Goal: Information Seeking & Learning: Learn about a topic

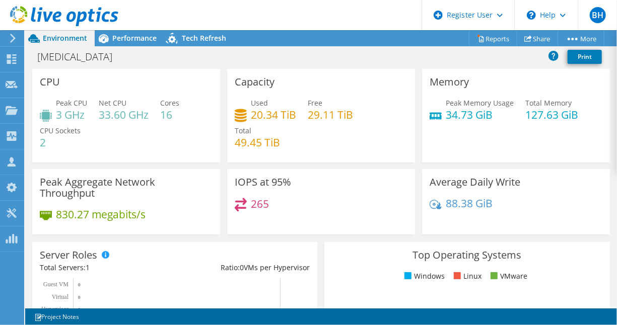
click at [80, 16] on icon at bounding box center [64, 16] width 108 height 21
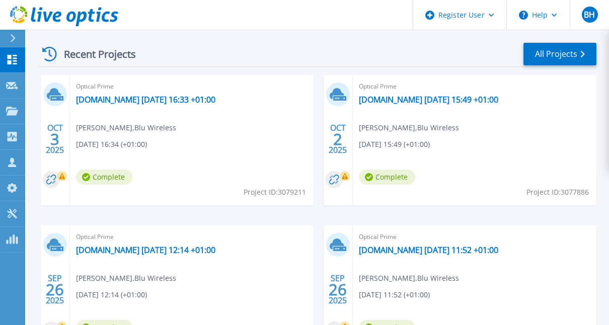
scroll to position [302, 0]
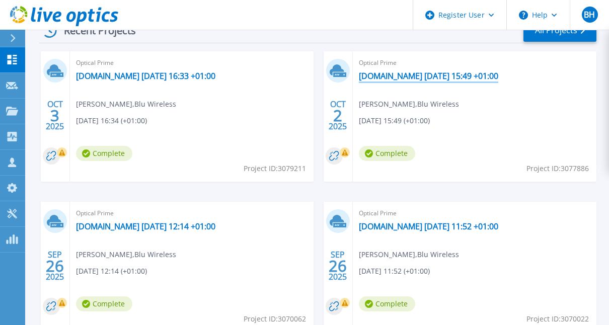
click at [396, 75] on link "[DOMAIN_NAME] [DATE] 15:49 +01:00" at bounding box center [428, 76] width 139 height 10
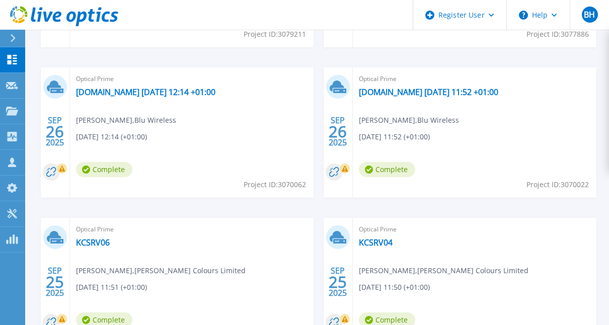
scroll to position [453, 0]
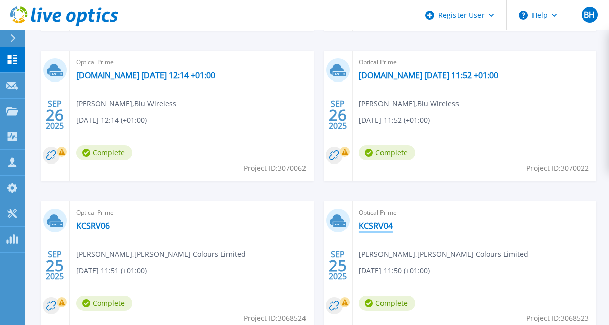
click at [379, 226] on link "KCSRV04" at bounding box center [376, 226] width 34 height 10
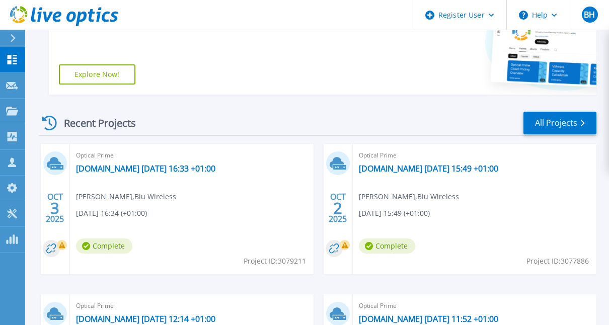
scroll to position [166, 0]
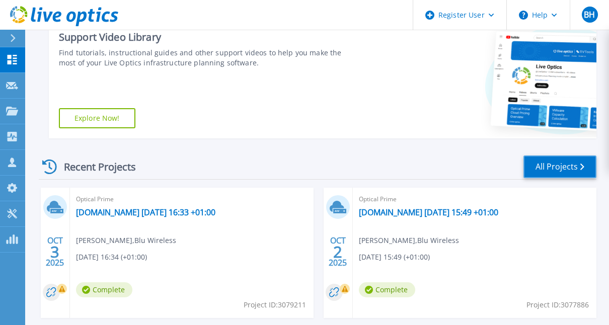
click at [554, 168] on link "All Projects" at bounding box center [560, 167] width 73 height 23
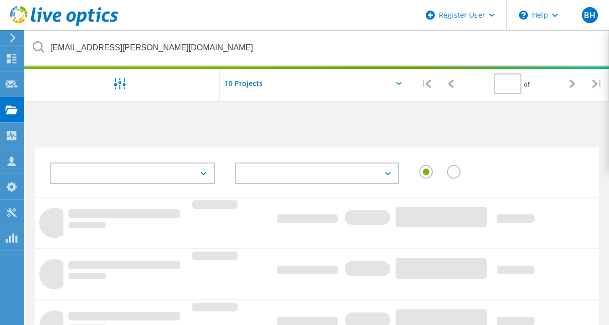
type input "1"
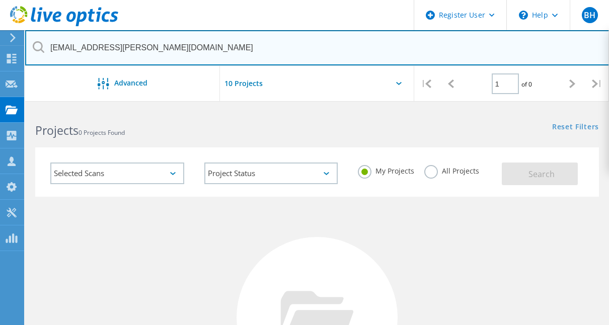
click at [204, 46] on input "nirmal.shrestha@lambertrubicon.com" at bounding box center [317, 47] width 585 height 35
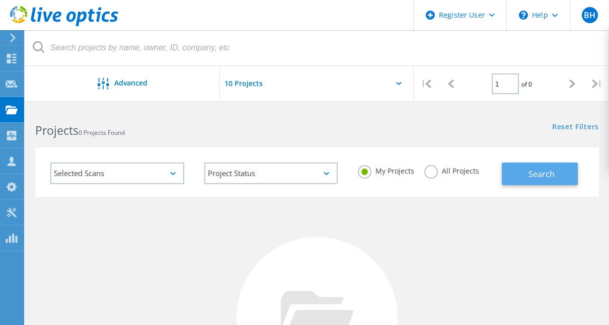
click at [540, 163] on div "Search" at bounding box center [548, 169] width 92 height 33
click at [541, 169] on span "Search" at bounding box center [542, 174] width 26 height 11
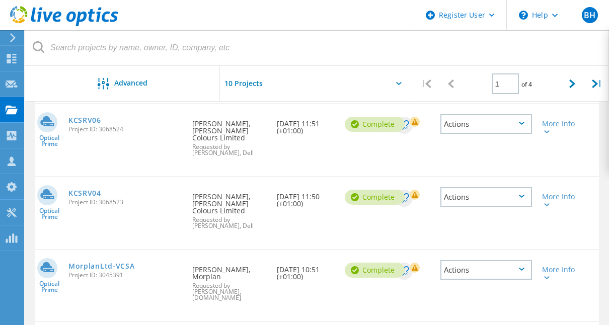
scroll to position [453, 0]
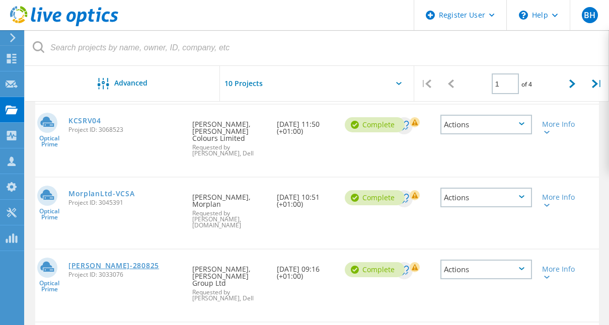
click at [92, 262] on link "Thurston-280825" at bounding box center [113, 265] width 91 height 7
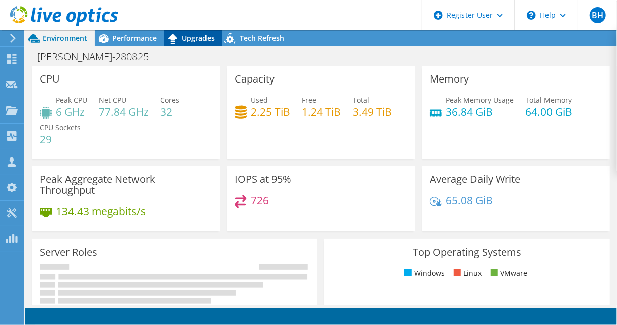
click at [209, 44] on div "Upgrades" at bounding box center [193, 38] width 58 height 16
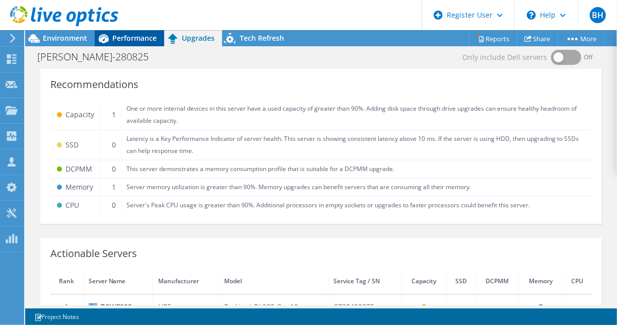
click at [132, 37] on span "Performance" at bounding box center [134, 38] width 44 height 10
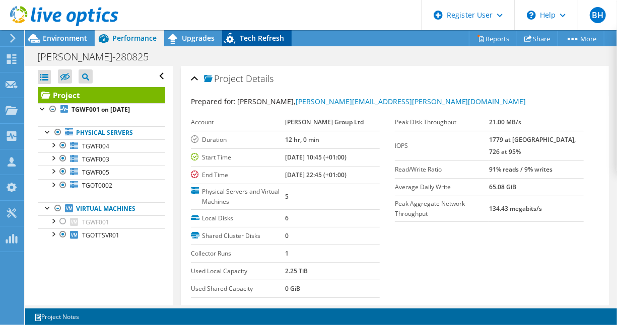
click at [250, 43] on div "Tech Refresh" at bounding box center [256, 38] width 69 height 16
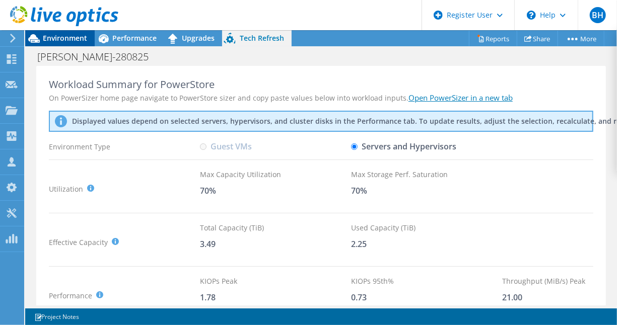
click at [69, 43] on div "Environment" at bounding box center [59, 38] width 69 height 16
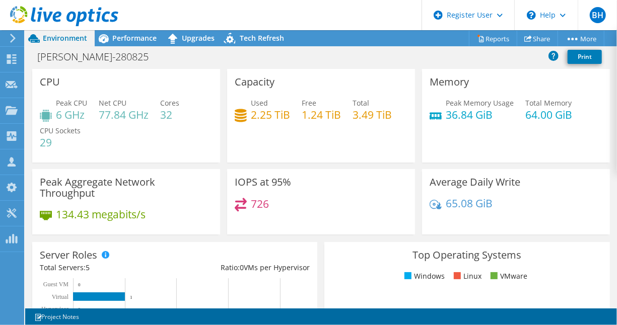
click at [51, 13] on use at bounding box center [64, 16] width 108 height 20
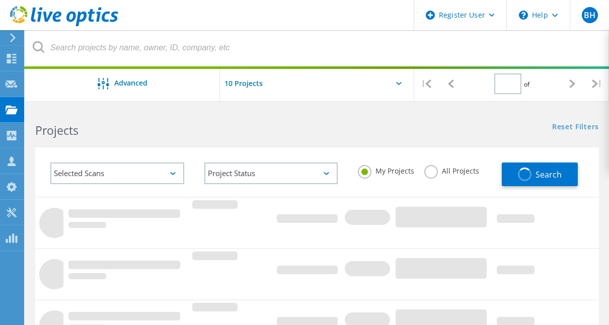
type input "1"
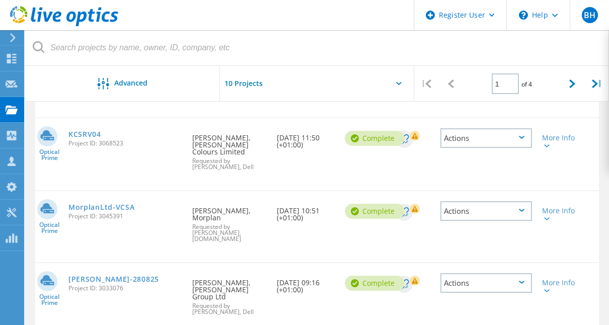
scroll to position [594, 0]
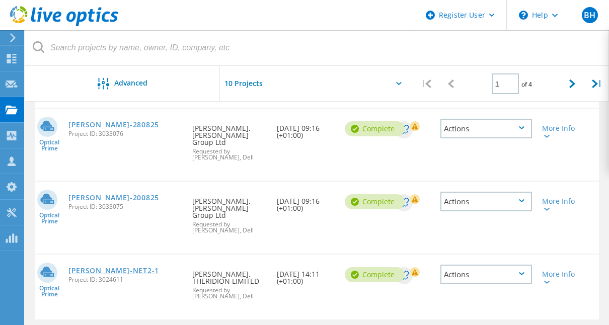
click at [96, 267] on link "[PERSON_NAME]-NET2-1" at bounding box center [113, 270] width 91 height 7
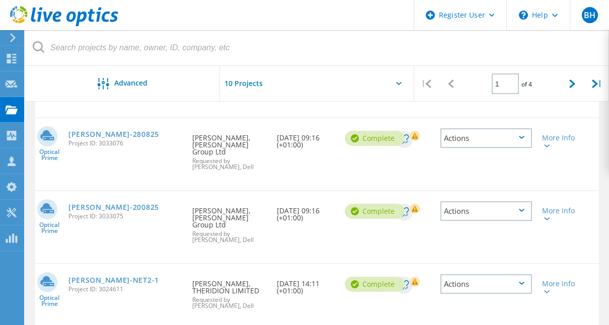
scroll to position [594, 0]
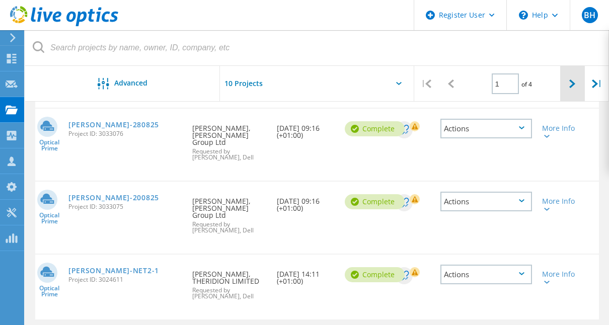
click at [572, 84] on icon at bounding box center [573, 84] width 6 height 9
type input "2"
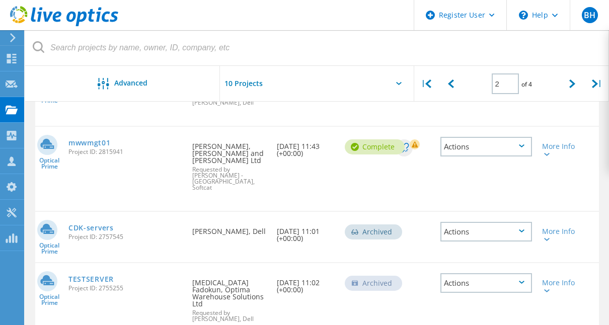
scroll to position [242, 0]
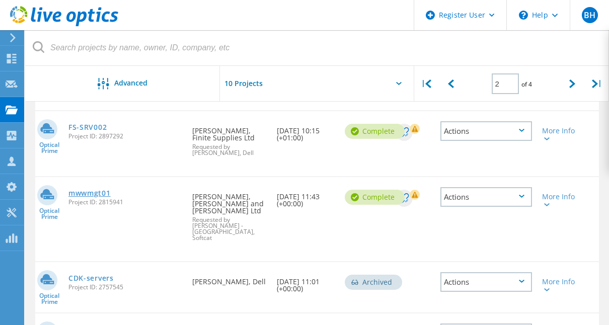
click at [83, 196] on link "mwwmgt01" at bounding box center [89, 193] width 42 height 7
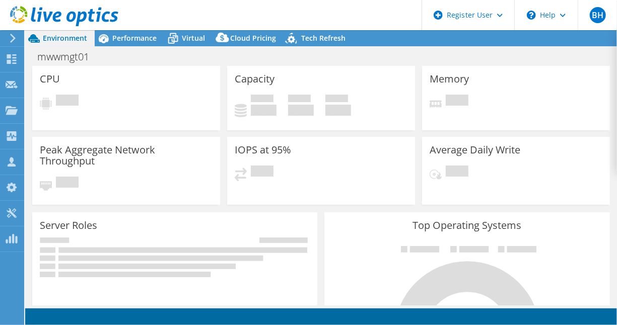
select select "EULondon"
select select "GBP"
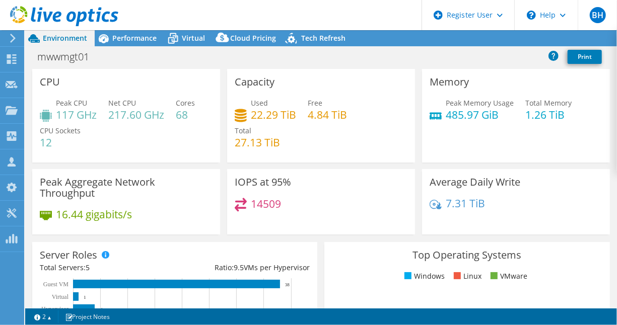
click at [303, 66] on div "mwwmgt01 Print" at bounding box center [321, 58] width 592 height 22
